Goal: Book appointment/travel/reservation

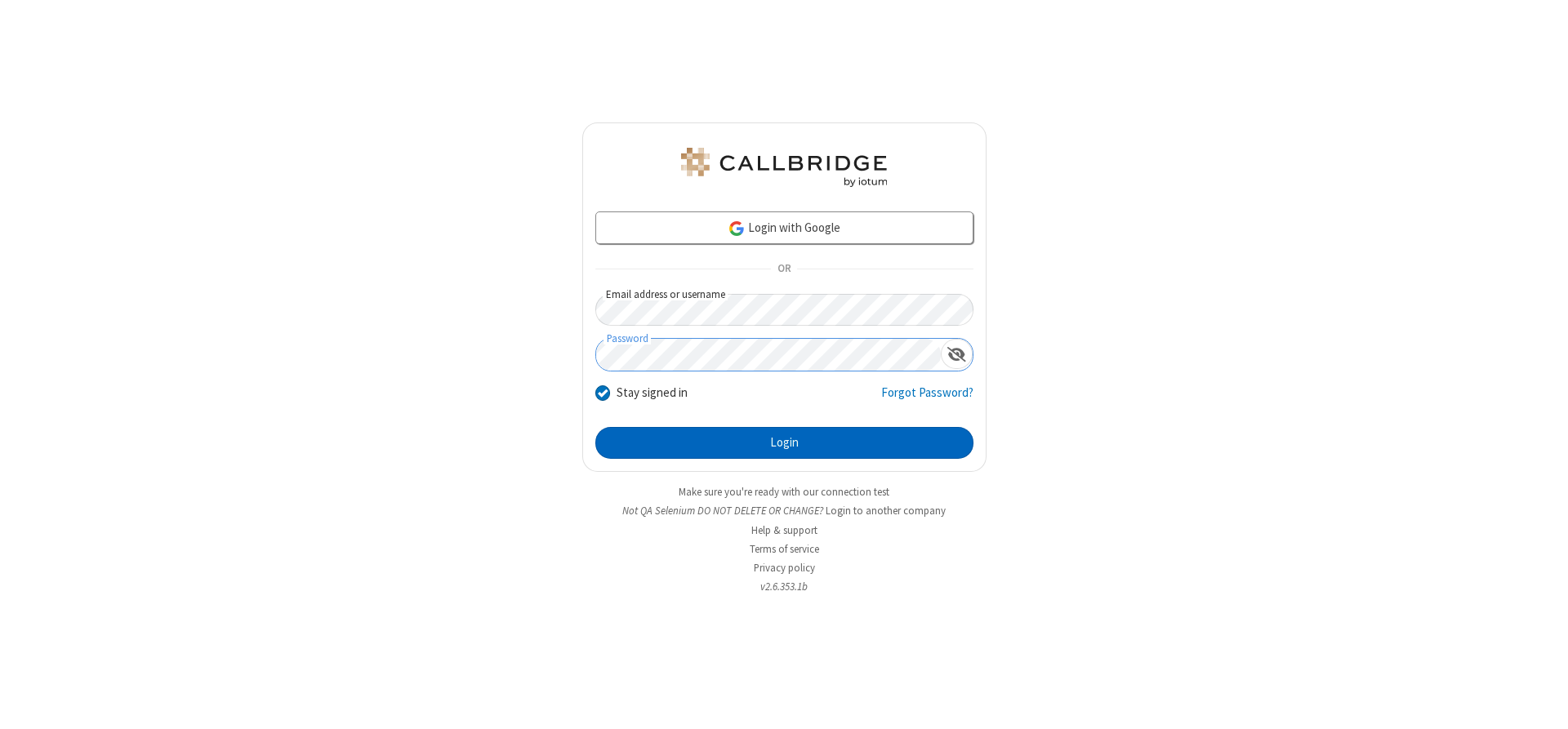
click at [784, 442] on button "Login" at bounding box center [784, 442] width 378 height 33
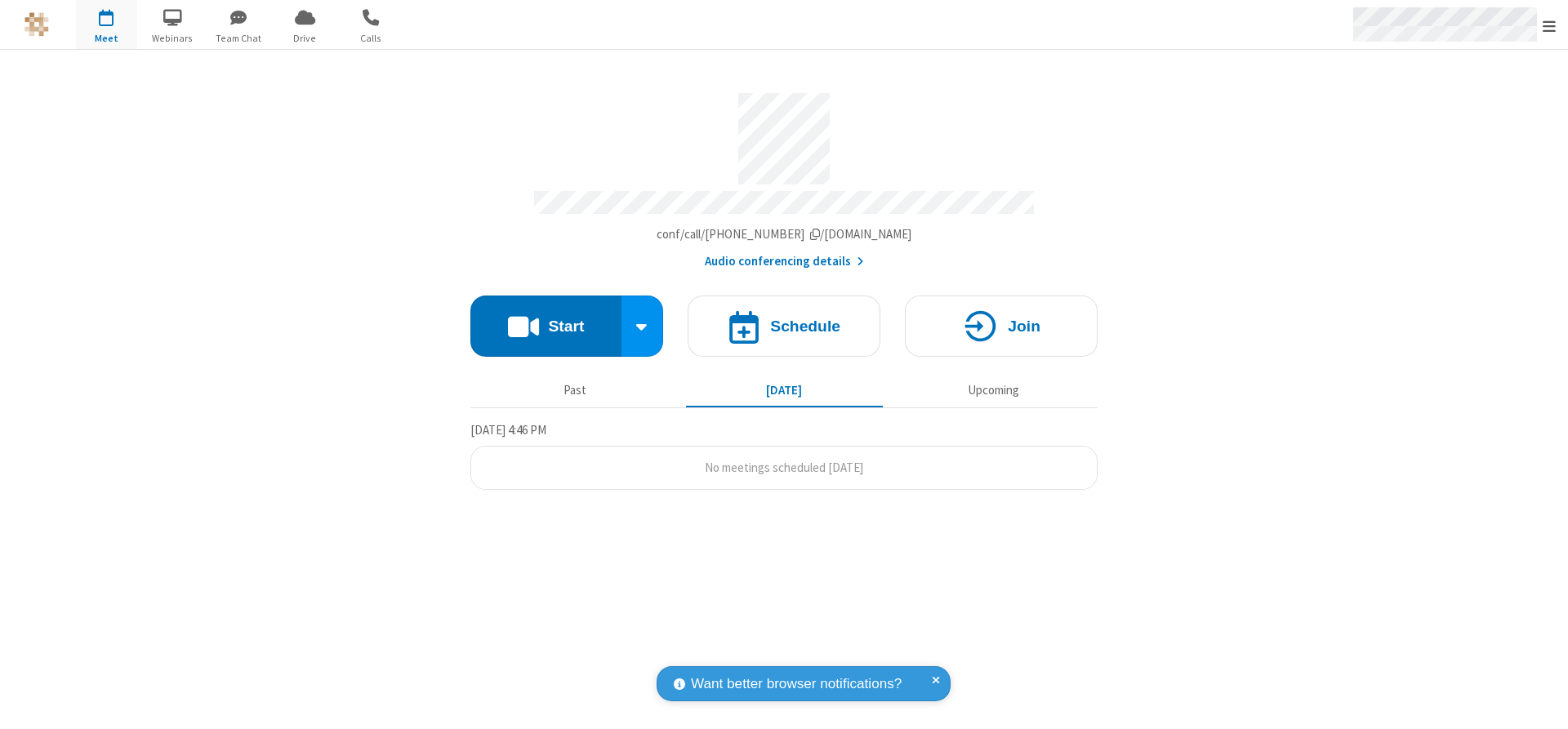
click at [1549, 25] on span "Open menu" at bounding box center [1549, 26] width 13 height 17
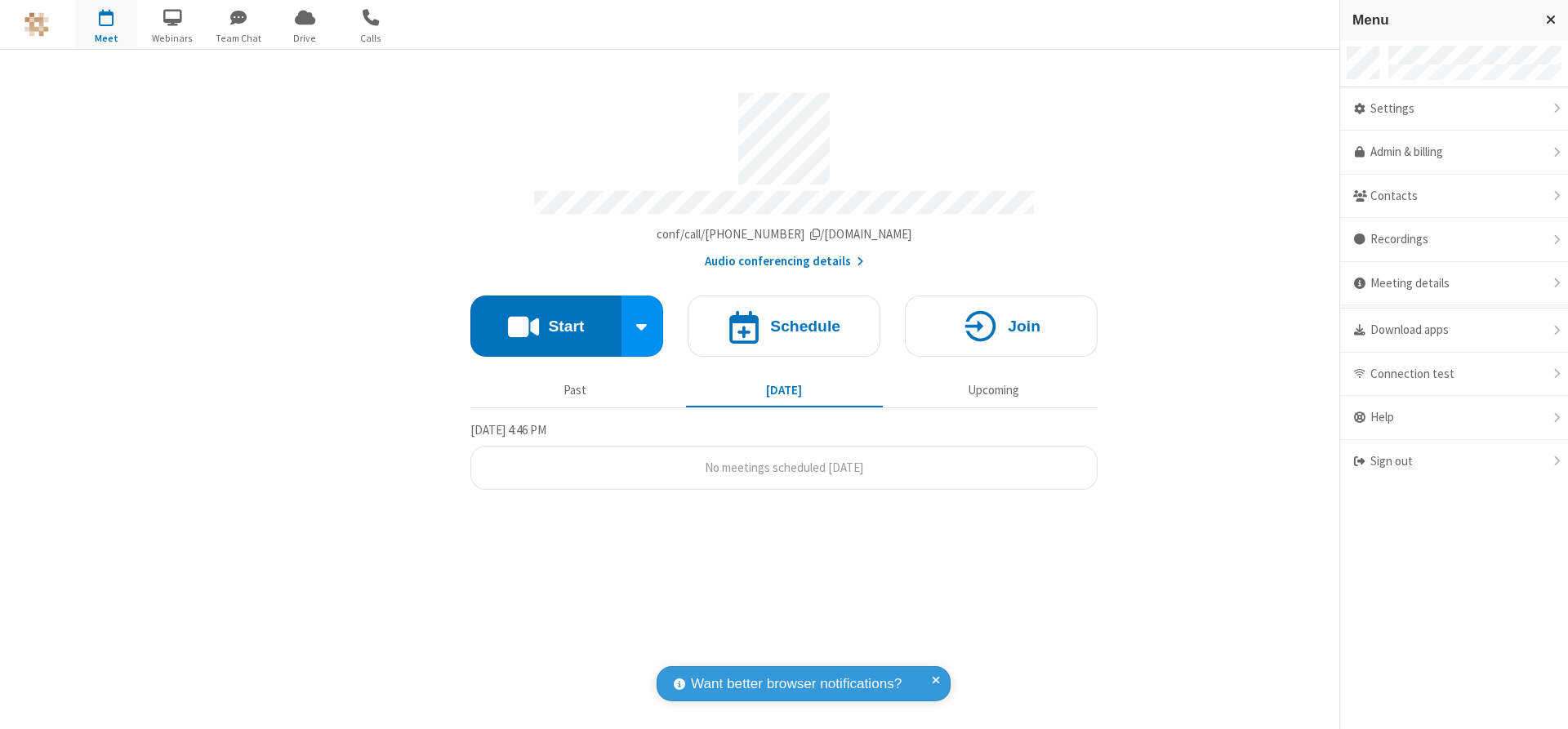
click at [106, 24] on span "button" at bounding box center [107, 18] width 61 height 28
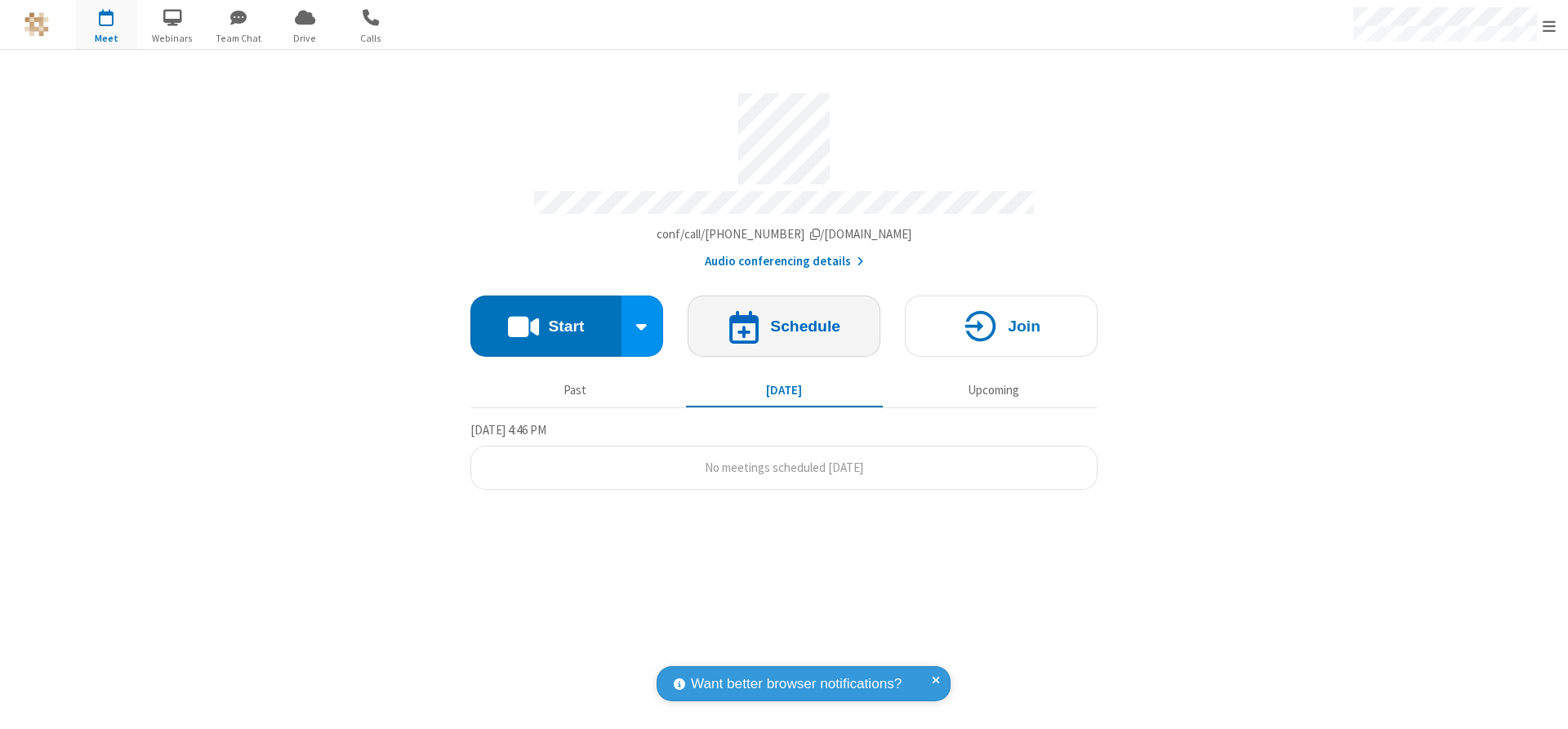
click at [784, 320] on h4 "Schedule" at bounding box center [804, 326] width 70 height 16
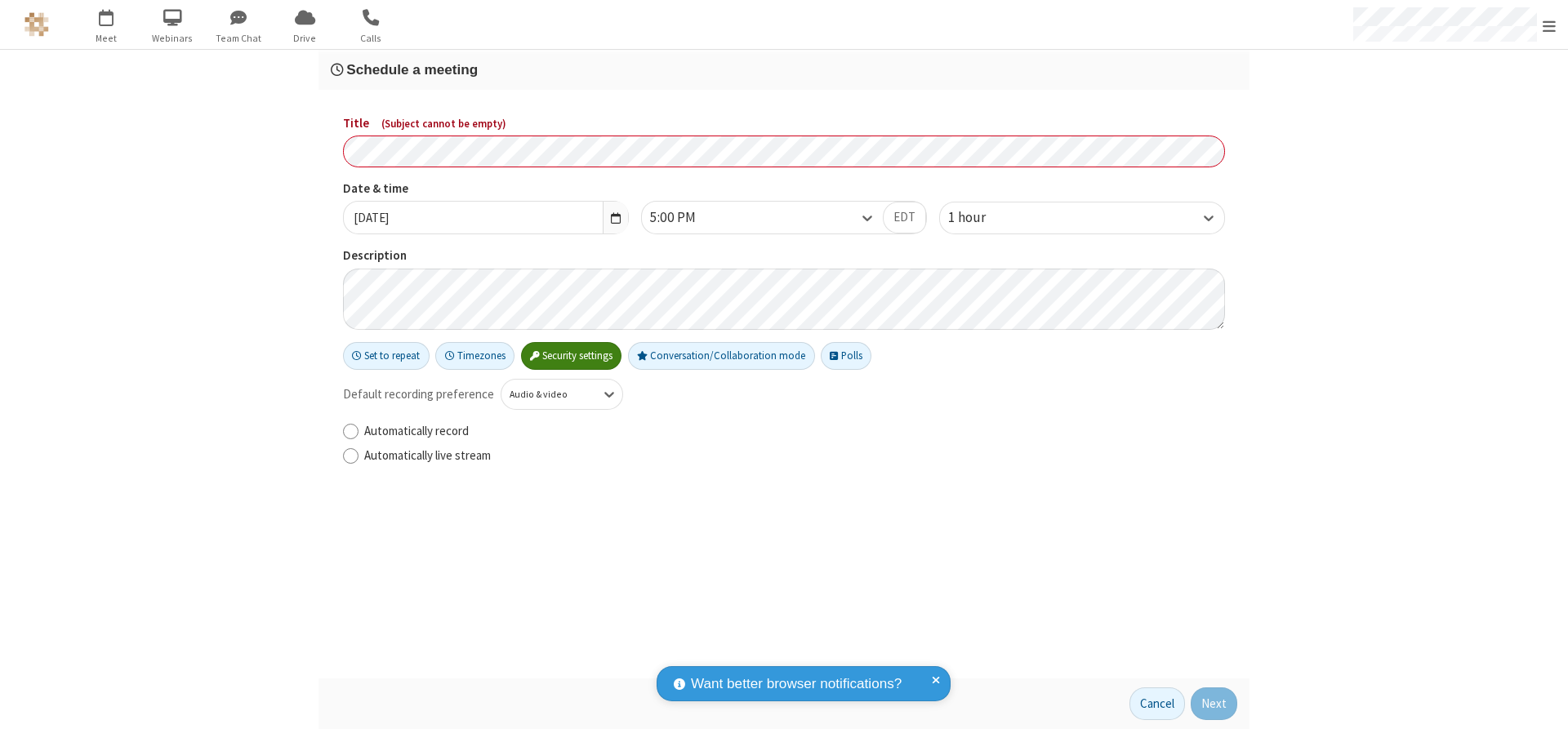
click at [784, 69] on h3 "Schedule a meeting" at bounding box center [784, 70] width 907 height 16
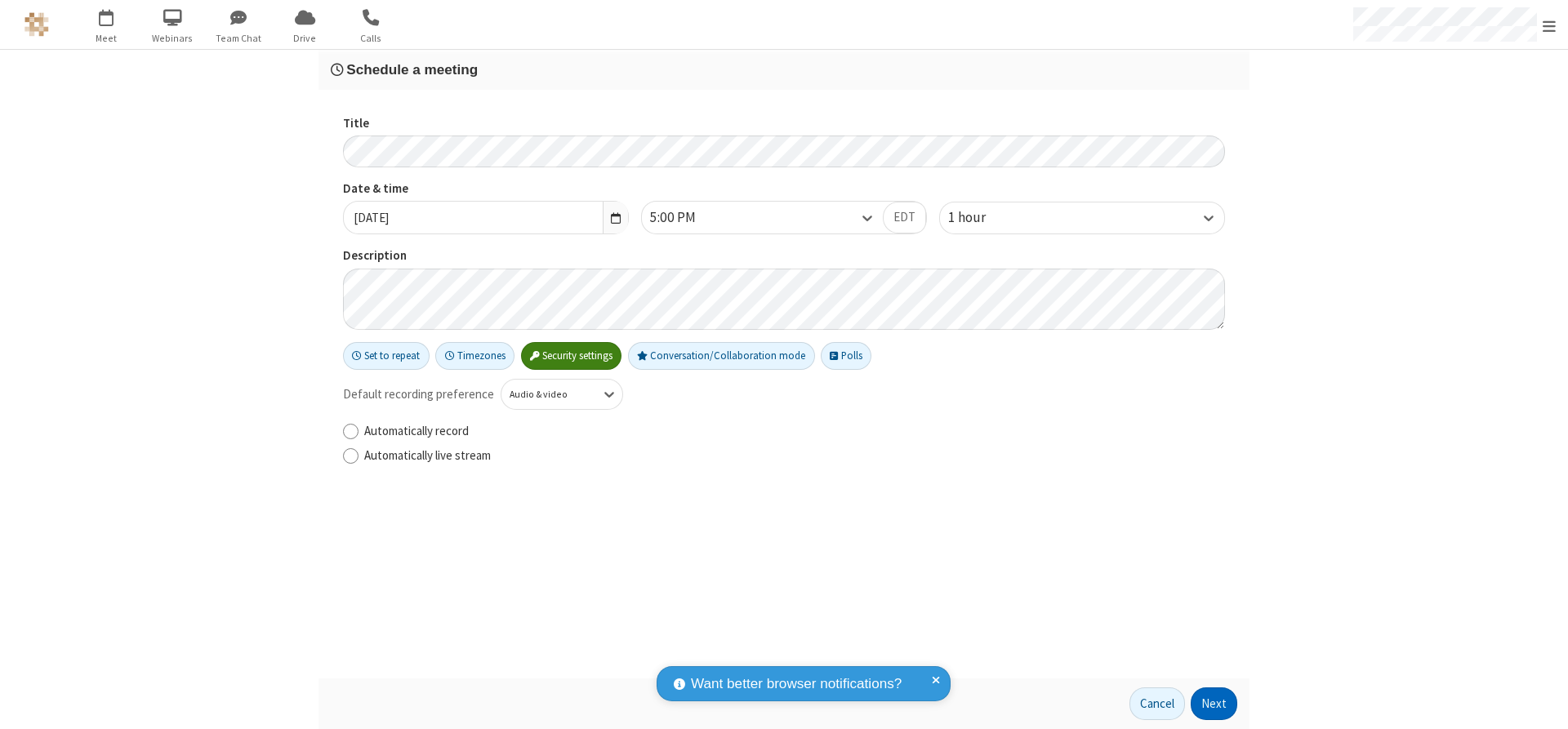
click at [1214, 703] on button "Next" at bounding box center [1214, 703] width 47 height 33
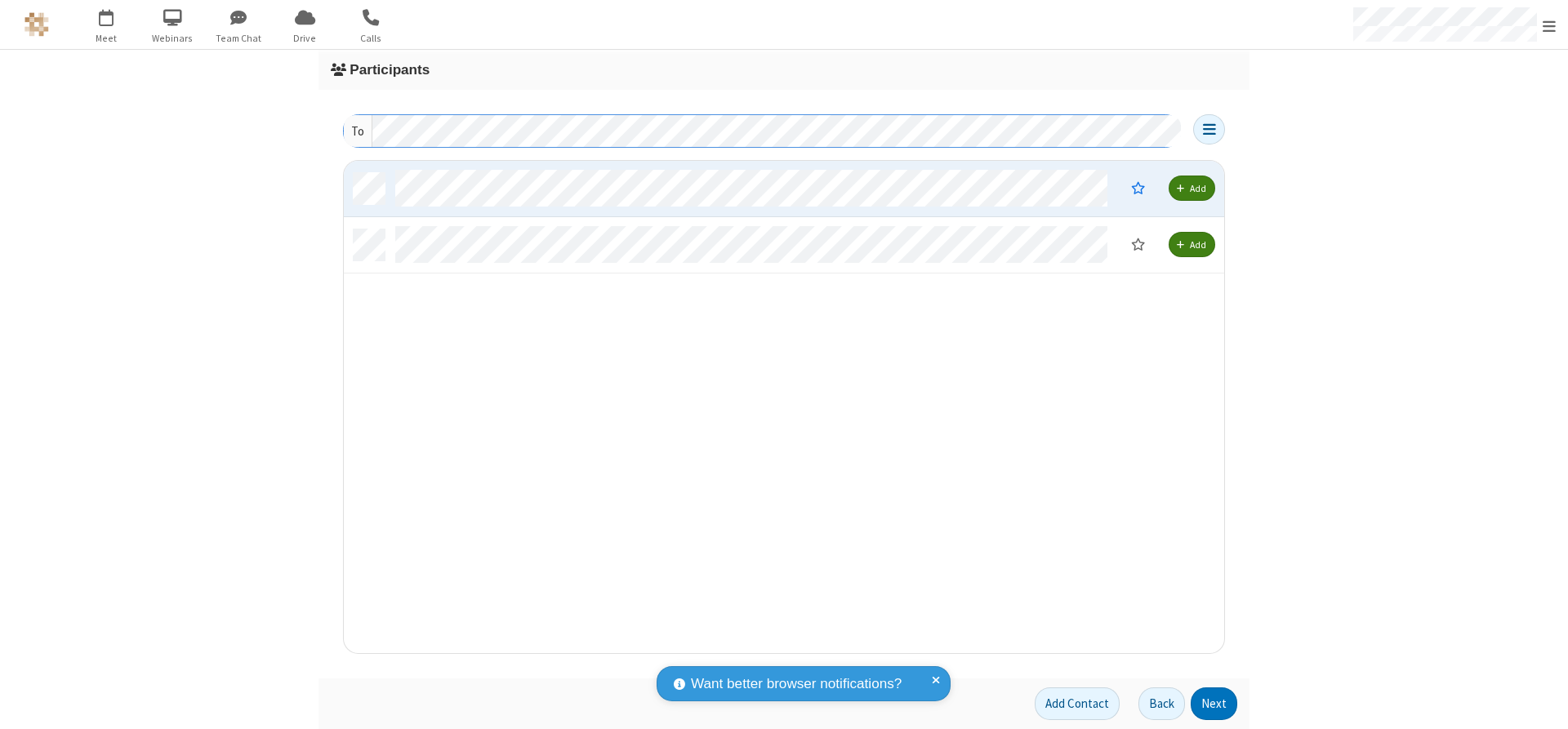
scroll to position [479, 868]
click at [1214, 703] on button "Next" at bounding box center [1214, 703] width 47 height 33
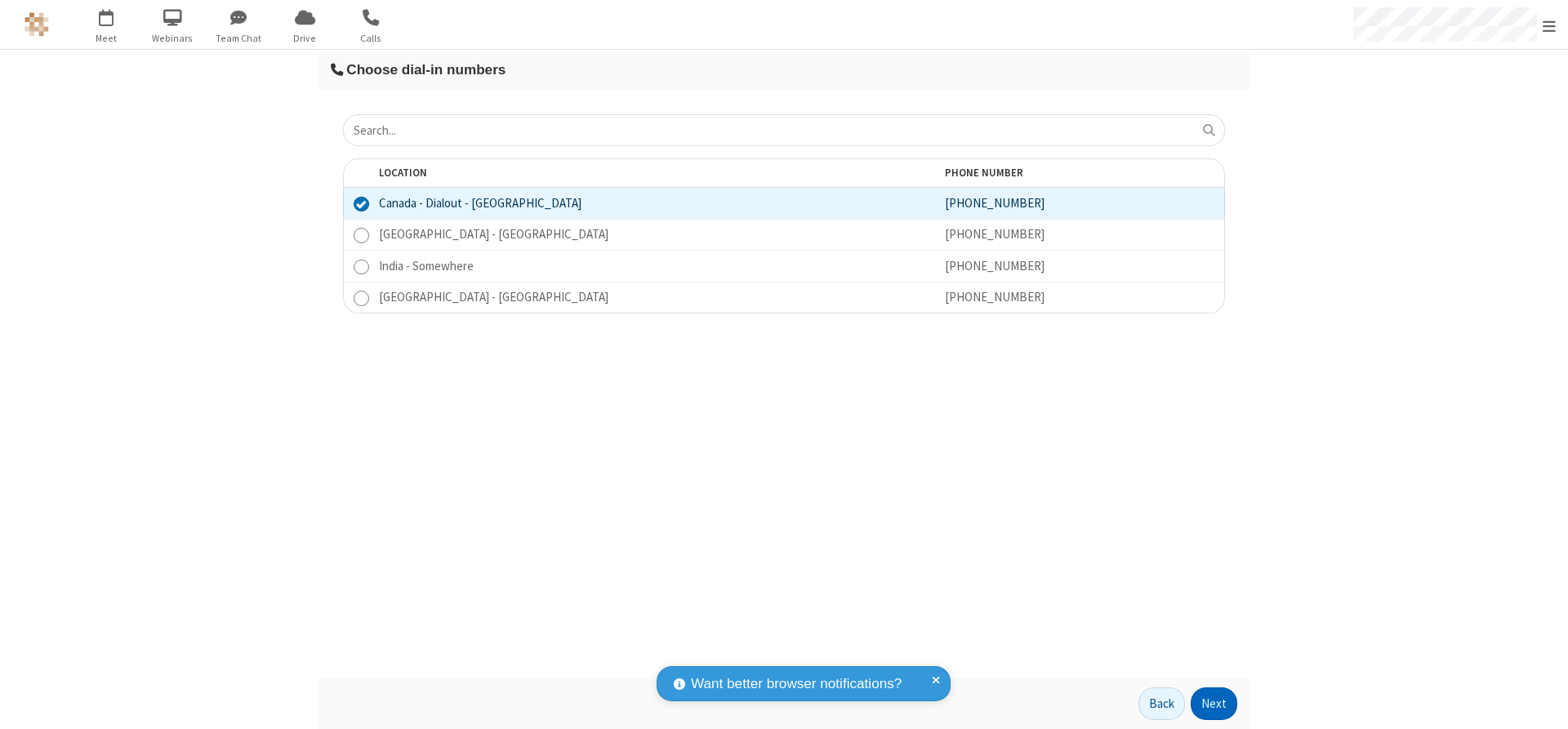
click at [1214, 703] on button "Next" at bounding box center [1214, 703] width 47 height 33
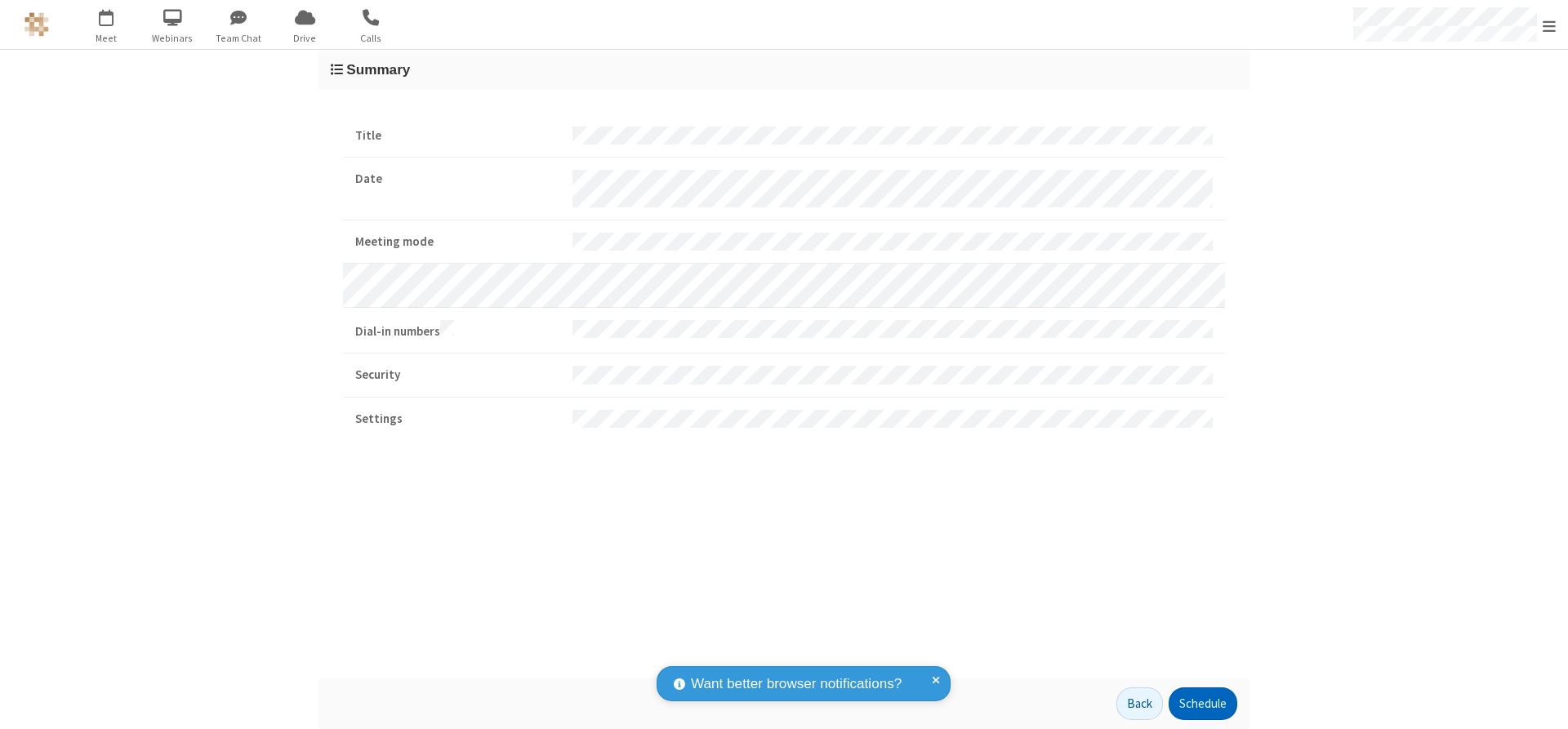
click at [1202, 703] on button "Schedule" at bounding box center [1203, 703] width 69 height 33
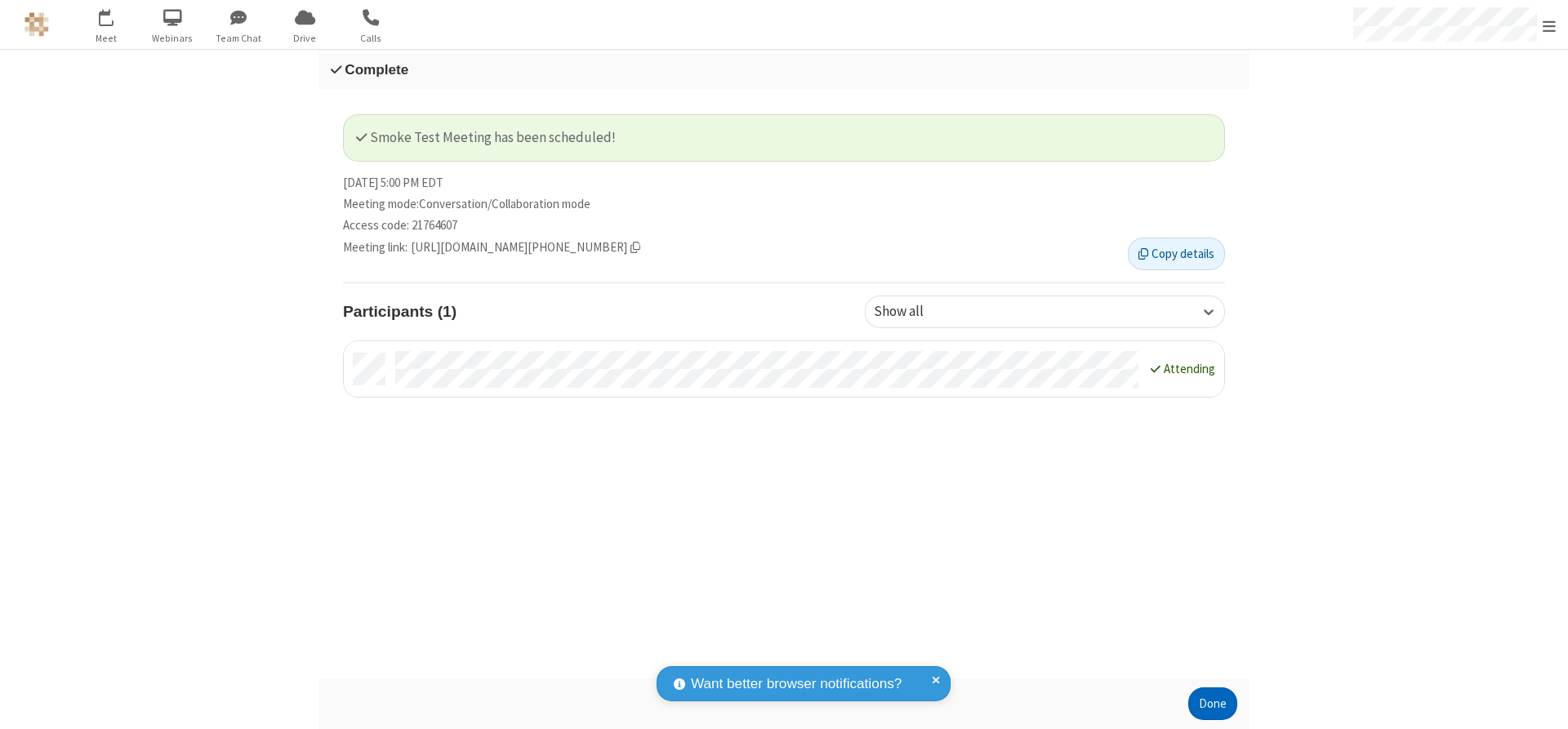
click at [1212, 703] on button "Done" at bounding box center [1212, 703] width 49 height 33
